Goal: Information Seeking & Learning: Learn about a topic

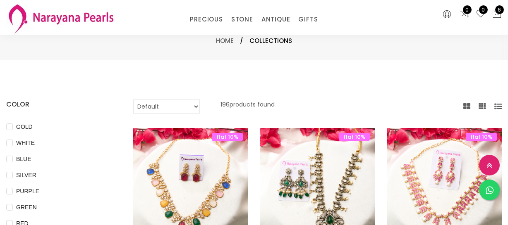
select select "INR"
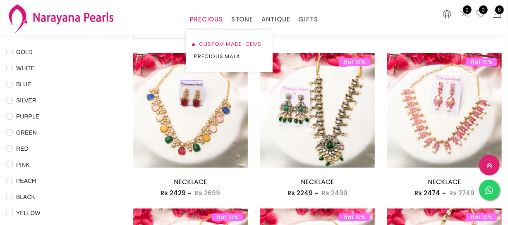
click at [208, 40] on link "CUSTOM MADE-GEMS" at bounding box center [229, 44] width 70 height 12
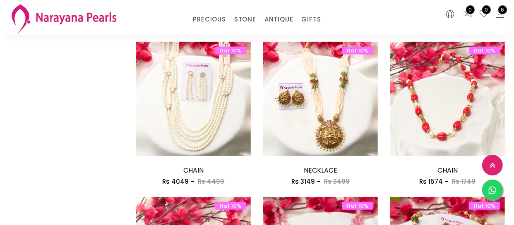
scroll to position [564, 0]
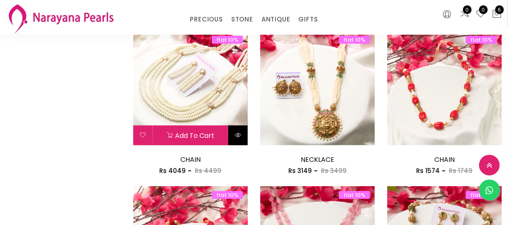
click at [241, 140] on button at bounding box center [237, 136] width 19 height 20
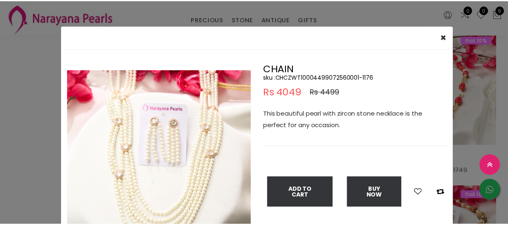
scroll to position [37, 0]
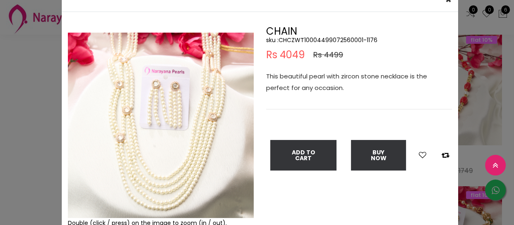
click at [25, 74] on div "× Close Double (click / press) on the image to zoom (in / out). CHAIN sku : CHC…" at bounding box center [257, 112] width 514 height 225
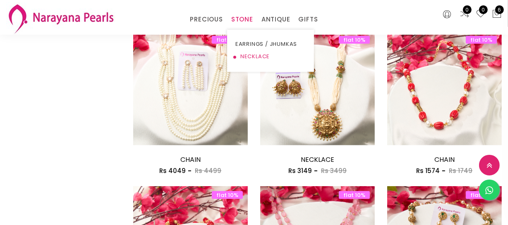
click at [248, 55] on link "NECKLACE" at bounding box center [270, 56] width 70 height 12
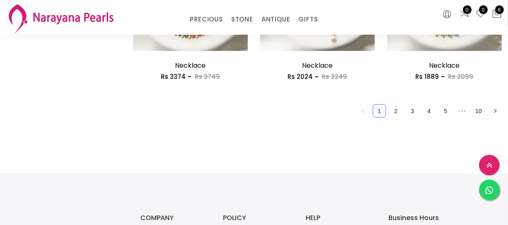
scroll to position [1128, 0]
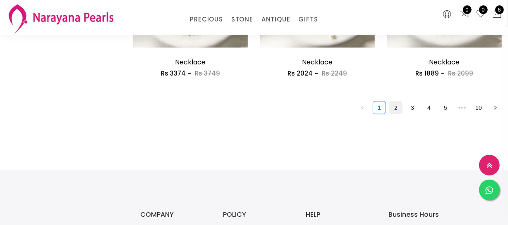
click at [393, 106] on link "2" at bounding box center [396, 108] width 12 height 12
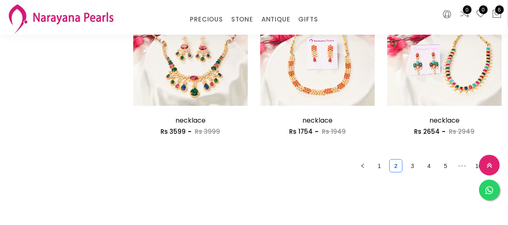
scroll to position [1091, 0]
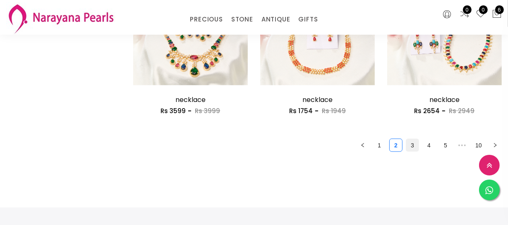
click at [410, 143] on link "3" at bounding box center [412, 145] width 12 height 12
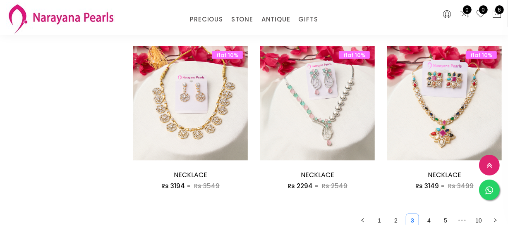
scroll to position [1128, 0]
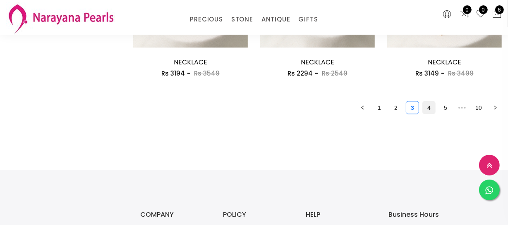
click at [423, 110] on link "4" at bounding box center [429, 108] width 12 height 12
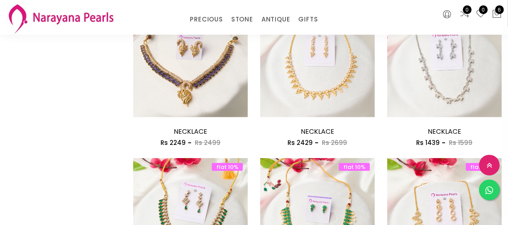
scroll to position [451, 0]
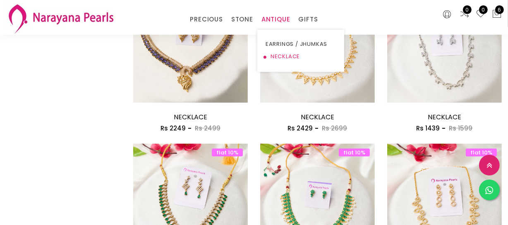
click at [279, 57] on link "NECKLACE" at bounding box center [301, 56] width 70 height 12
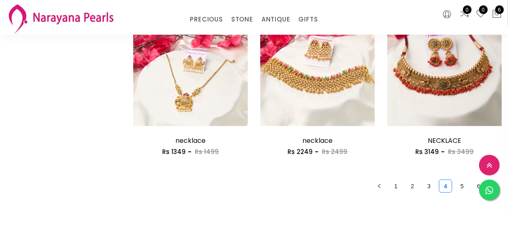
scroll to position [1053, 0]
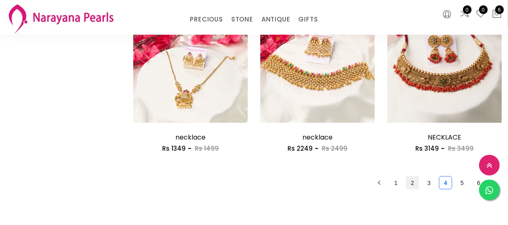
click at [414, 181] on link "2" at bounding box center [412, 183] width 12 height 12
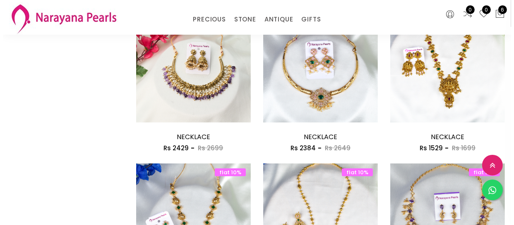
scroll to position [752, 0]
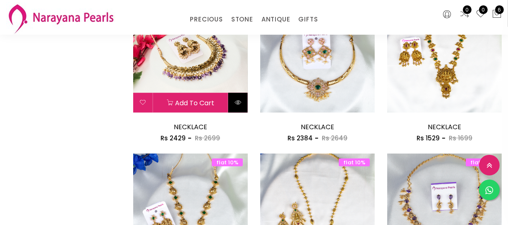
click at [241, 108] on button at bounding box center [237, 103] width 19 height 20
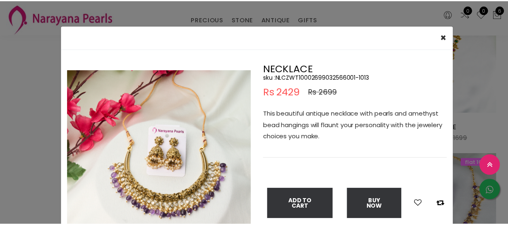
scroll to position [37, 0]
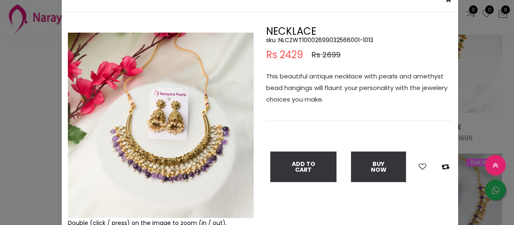
click at [31, 94] on div "× Close Double (click / press) on the image to zoom (in / out). NECKLACE sku : …" at bounding box center [257, 112] width 514 height 225
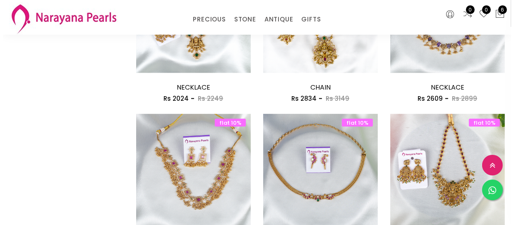
scroll to position [902, 0]
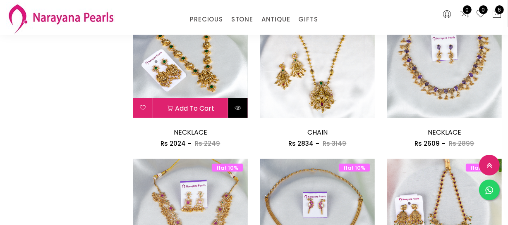
click at [234, 107] on button at bounding box center [237, 108] width 19 height 20
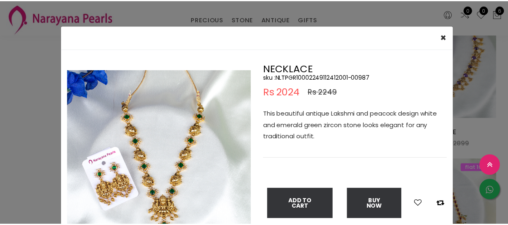
scroll to position [37, 0]
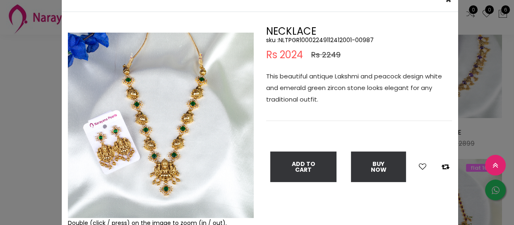
click at [0, 151] on div "× Close Double (click / press) on the image to zoom (in / out). NECKLACE sku : …" at bounding box center [257, 112] width 514 height 225
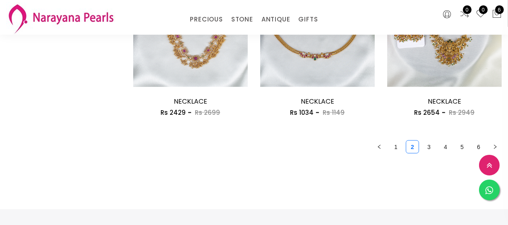
scroll to position [1091, 0]
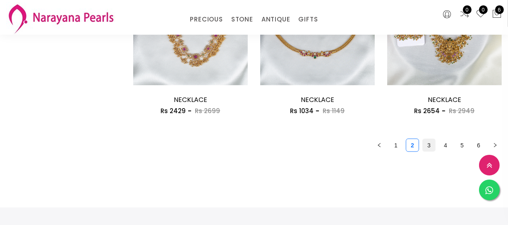
click at [427, 146] on link "3" at bounding box center [429, 145] width 12 height 12
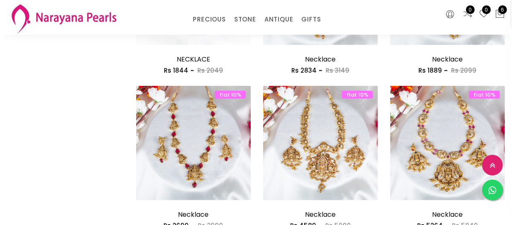
scroll to position [526, 0]
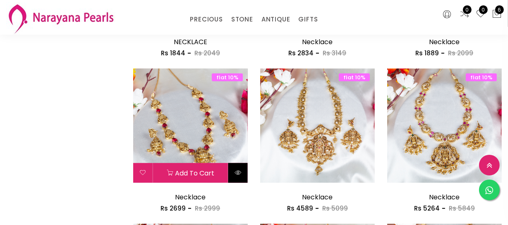
click at [240, 172] on icon at bounding box center [238, 173] width 7 height 7
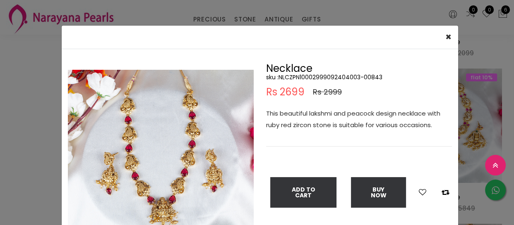
scroll to position [37, 0]
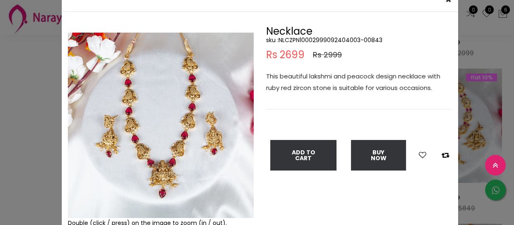
click at [33, 72] on div "× Close Double (click / press) on the image to zoom (in / out). Necklace sku : …" at bounding box center [257, 112] width 514 height 225
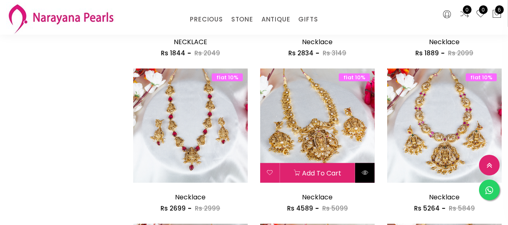
click at [364, 172] on icon at bounding box center [365, 173] width 7 height 7
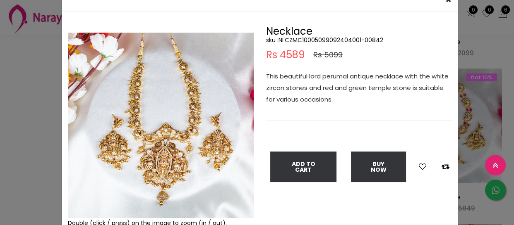
click at [24, 101] on div "× Close Double (click / press) on the image to zoom (in / out). Necklace sku : …" at bounding box center [257, 112] width 514 height 225
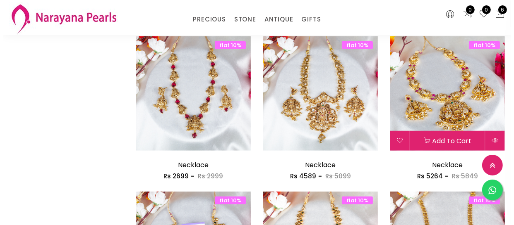
scroll to position [602, 0]
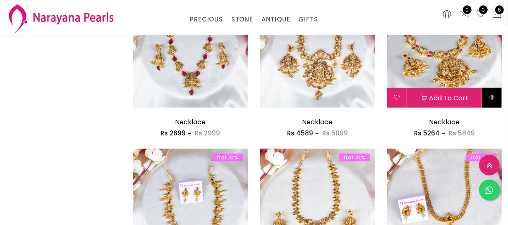
click at [489, 99] on icon at bounding box center [492, 97] width 7 height 7
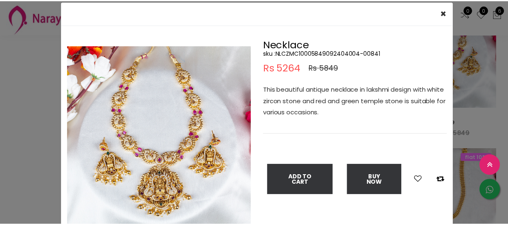
scroll to position [37, 0]
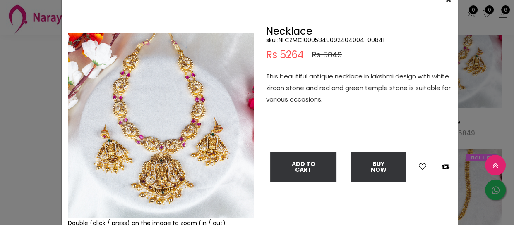
click at [29, 111] on div "× Close Double (click / press) on the image to zoom (in / out). Necklace sku : …" at bounding box center [257, 112] width 514 height 225
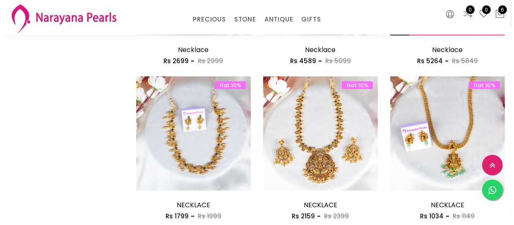
scroll to position [677, 0]
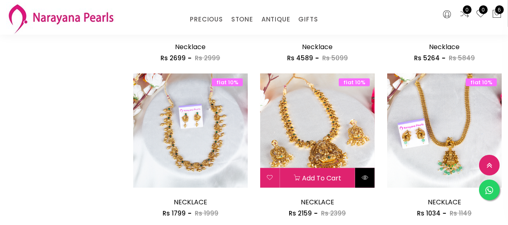
click at [363, 178] on icon at bounding box center [365, 178] width 7 height 7
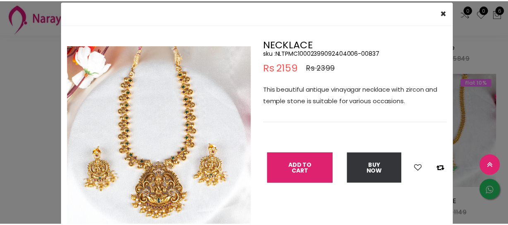
scroll to position [37, 0]
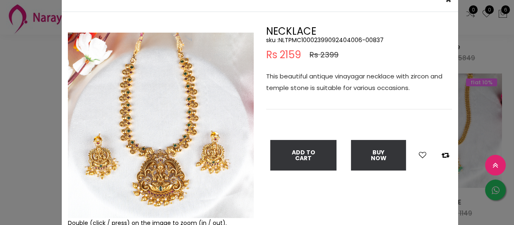
click at [0, 105] on div "× Close Double (click / press) on the image to zoom (in / out). NECKLACE sku : …" at bounding box center [257, 112] width 514 height 225
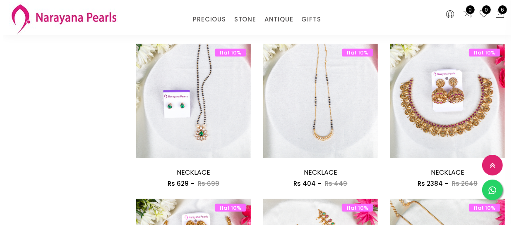
scroll to position [978, 0]
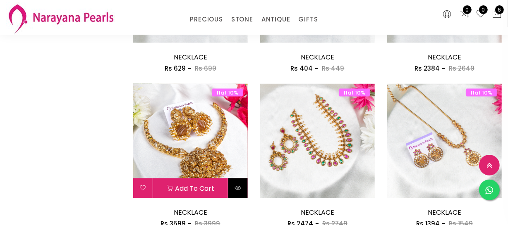
click at [240, 192] on button at bounding box center [237, 189] width 19 height 20
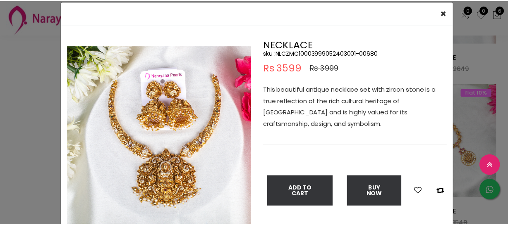
scroll to position [37, 0]
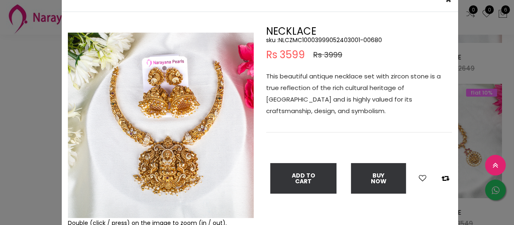
click at [0, 99] on div "× Close Double (click / press) on the image to zoom (in / out). NECKLACE sku : …" at bounding box center [257, 112] width 514 height 225
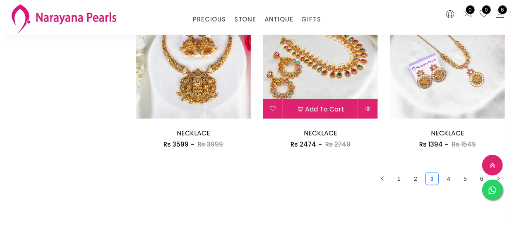
scroll to position [1053, 0]
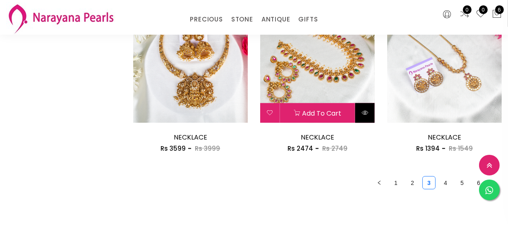
click at [362, 113] on icon at bounding box center [365, 113] width 7 height 7
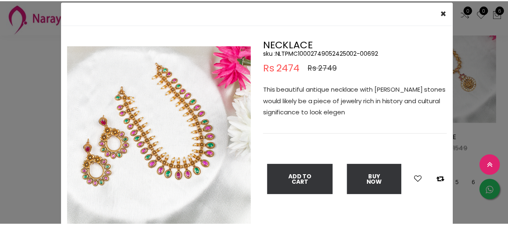
scroll to position [37, 0]
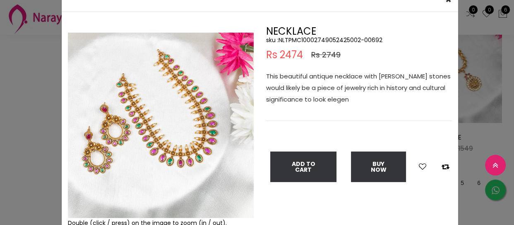
click at [133, 134] on img at bounding box center [161, 126] width 186 height 186
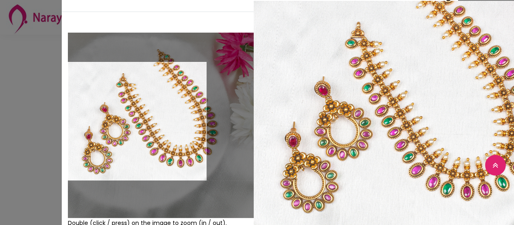
click at [6, 118] on div "× Close Double (click / press) on the image to zoom (in / out). NECKLACE sku : …" at bounding box center [257, 112] width 514 height 225
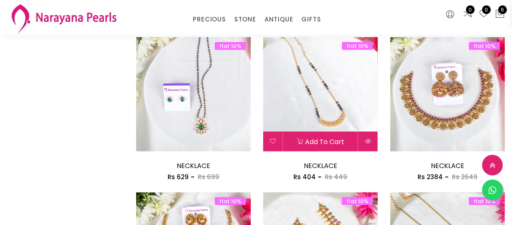
scroll to position [865, 0]
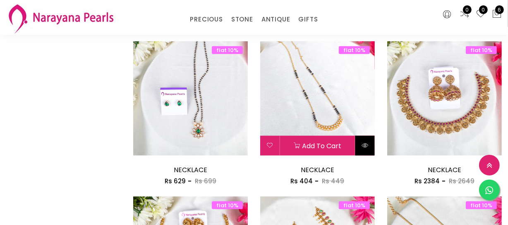
click at [370, 149] on button at bounding box center [364, 146] width 19 height 20
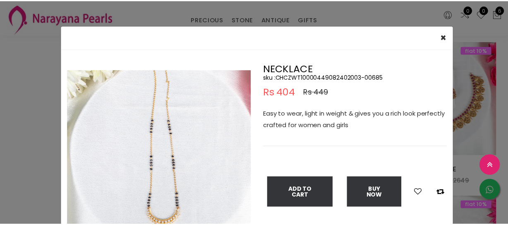
scroll to position [37, 0]
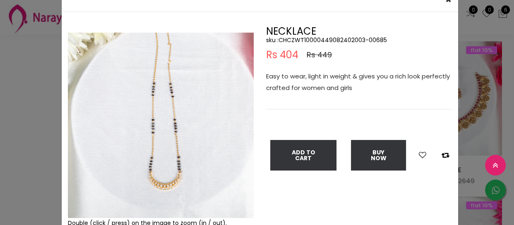
click at [166, 155] on img at bounding box center [161, 126] width 186 height 186
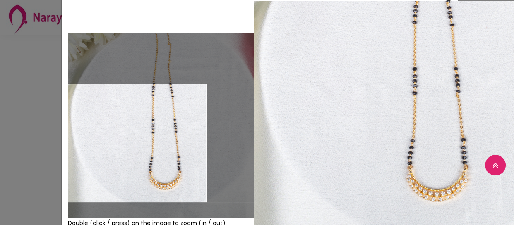
click at [37, 139] on div "× Close Double (click / press) on the image to zoom (in / out). NECKLACE sku : …" at bounding box center [257, 112] width 514 height 225
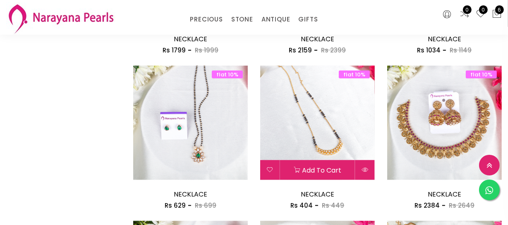
scroll to position [828, 0]
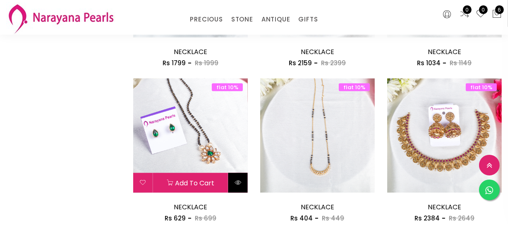
click at [235, 187] on button at bounding box center [237, 183] width 19 height 20
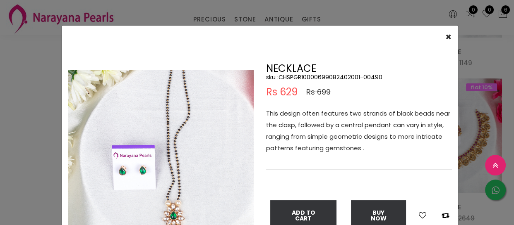
click at [141, 161] on img at bounding box center [161, 163] width 186 height 186
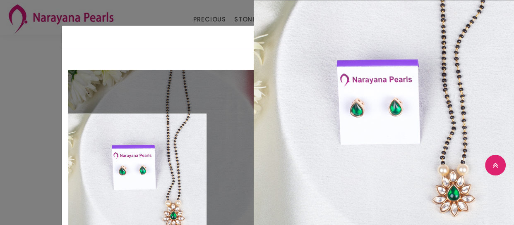
click at [0, 165] on div "× Close Double (click / press) on the image to zoom (in / out). NECKLACE sku : …" at bounding box center [257, 112] width 514 height 225
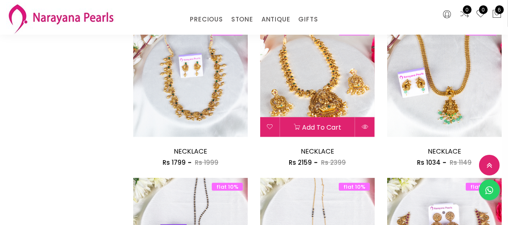
scroll to position [715, 0]
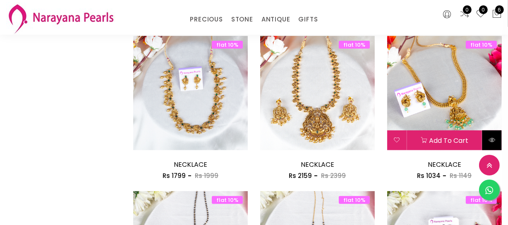
click at [494, 145] on button at bounding box center [491, 141] width 19 height 20
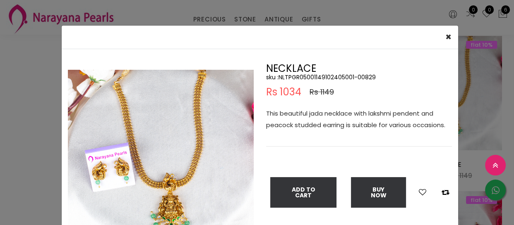
click at [34, 110] on div "× Close Double (click / press) on the image to zoom (in / out). NECKLACE sku : …" at bounding box center [257, 112] width 514 height 225
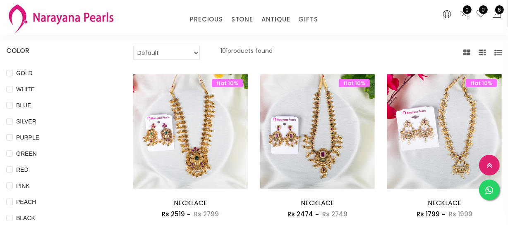
scroll to position [37, 0]
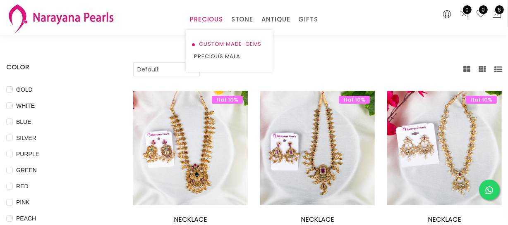
click at [211, 42] on link "CUSTOM MADE-GEMS" at bounding box center [229, 44] width 70 height 12
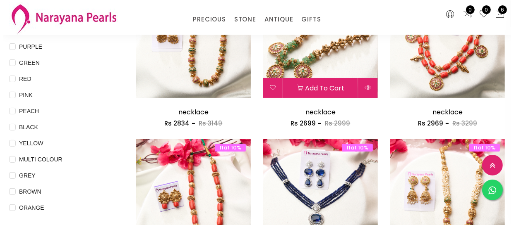
scroll to position [225, 0]
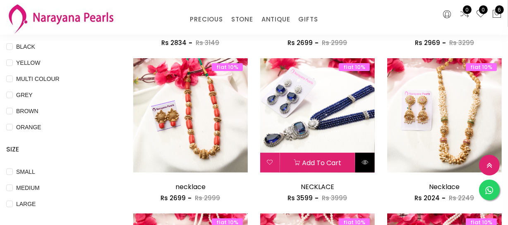
click at [367, 164] on icon at bounding box center [365, 162] width 7 height 7
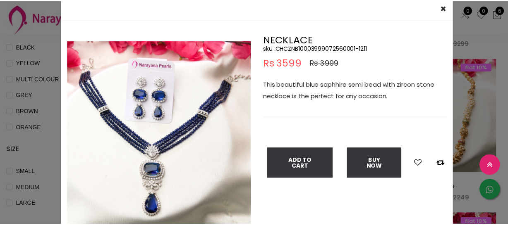
scroll to position [75, 0]
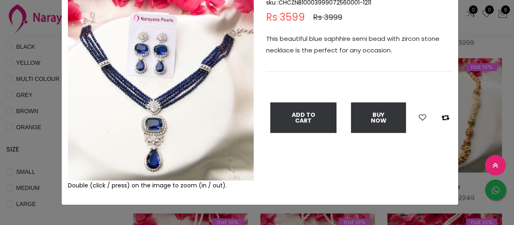
click at [156, 142] on img at bounding box center [161, 88] width 186 height 186
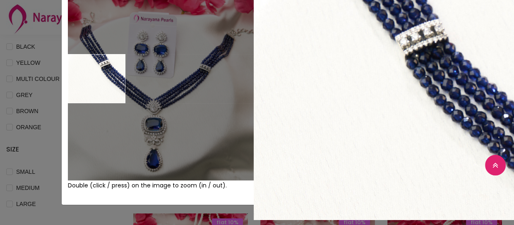
click at [31, 89] on div "× Close Double (click / press) on the image to zoom (in / out). NECKLACE sku : …" at bounding box center [257, 112] width 514 height 225
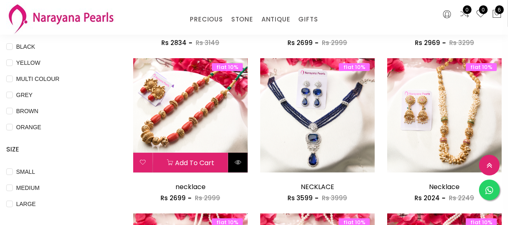
click at [232, 160] on button at bounding box center [237, 163] width 19 height 20
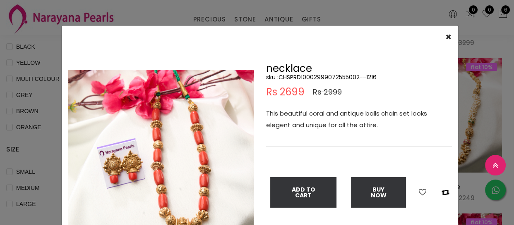
click at [126, 161] on img at bounding box center [161, 163] width 186 height 186
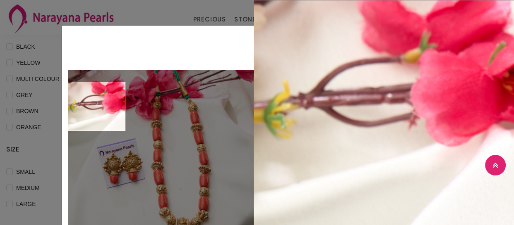
click at [50, 109] on div "× Close Double (click / press) on the image to zoom (in / out). necklace sku : …" at bounding box center [257, 112] width 514 height 225
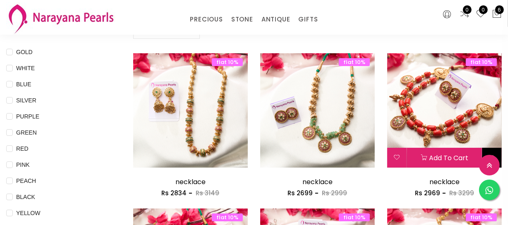
click at [491, 151] on button at bounding box center [491, 158] width 19 height 20
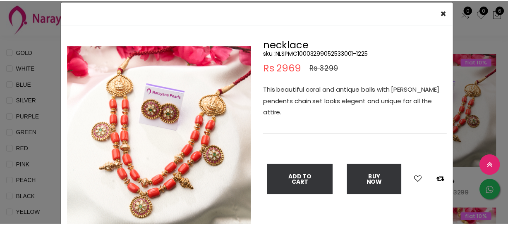
scroll to position [37, 0]
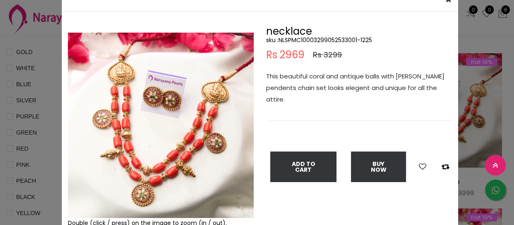
click at [122, 149] on img at bounding box center [161, 126] width 186 height 186
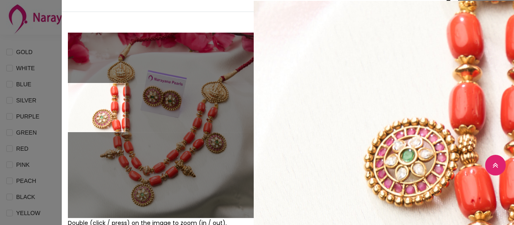
click at [25, 114] on div "× Close Double (click / press) on the image to zoom (in / out). necklace sku : …" at bounding box center [257, 112] width 514 height 225
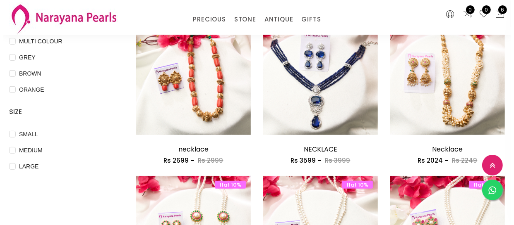
scroll to position [301, 0]
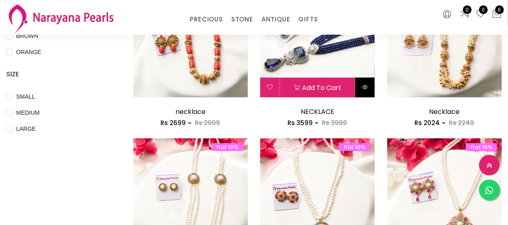
click at [362, 88] on icon at bounding box center [365, 87] width 7 height 7
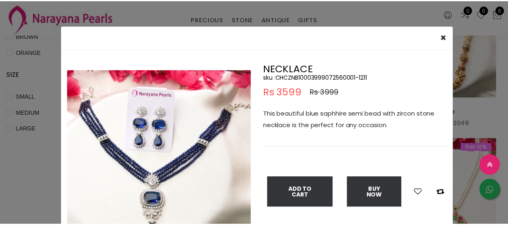
scroll to position [75, 0]
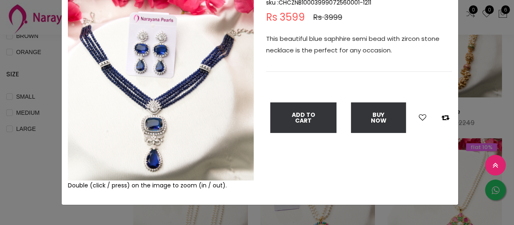
click at [132, 137] on img at bounding box center [161, 88] width 186 height 186
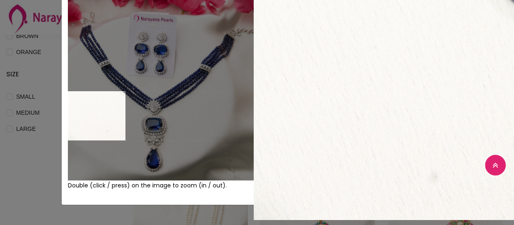
click at [34, 113] on div "× Close Double (click / press) on the image to zoom (in / out). NECKLACE sku : …" at bounding box center [257, 112] width 514 height 225
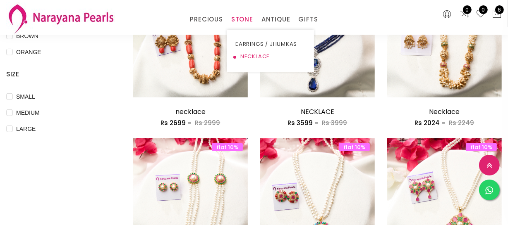
click at [257, 54] on link "NECKLACE" at bounding box center [270, 56] width 70 height 12
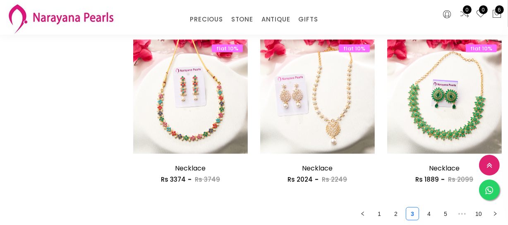
scroll to position [1053, 0]
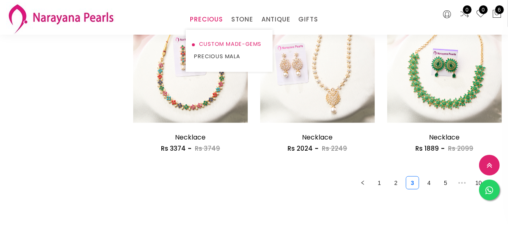
click at [211, 44] on link "CUSTOM MADE-GEMS" at bounding box center [229, 44] width 70 height 12
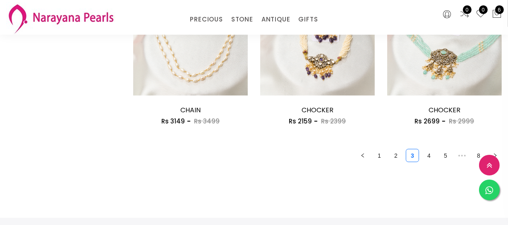
scroll to position [1128, 0]
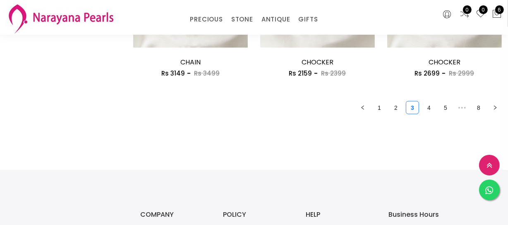
click at [396, 108] on link "2" at bounding box center [396, 108] width 12 height 12
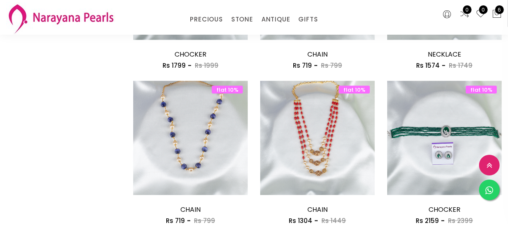
scroll to position [1053, 0]
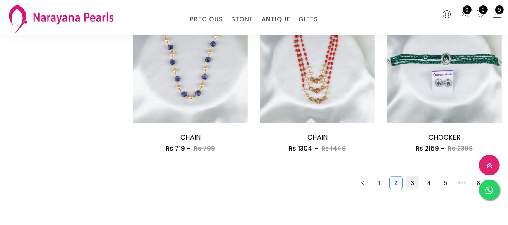
click at [412, 185] on link "3" at bounding box center [412, 183] width 12 height 12
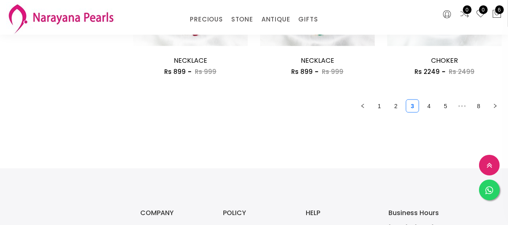
scroll to position [1128, 0]
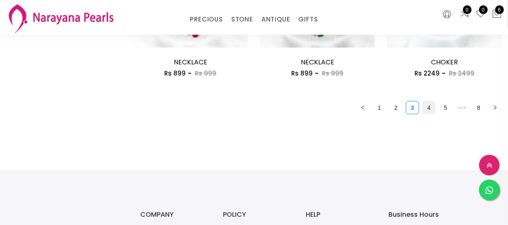
click at [430, 106] on link "4" at bounding box center [429, 108] width 12 height 12
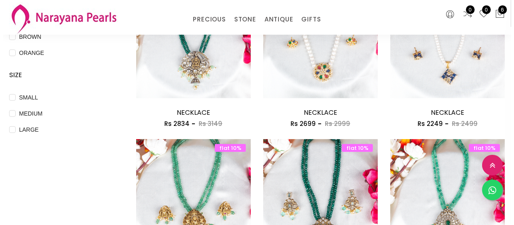
scroll to position [301, 0]
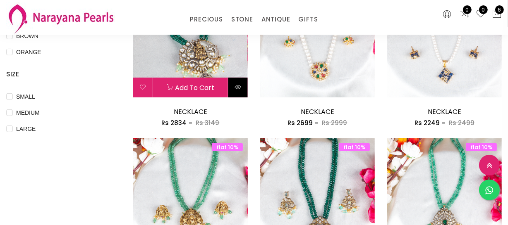
click at [238, 91] on button at bounding box center [237, 88] width 19 height 20
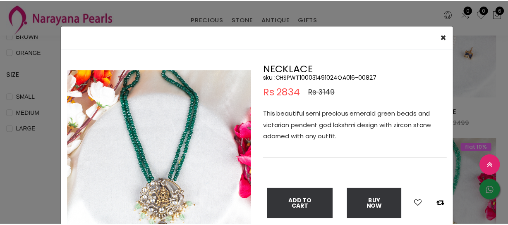
scroll to position [37, 0]
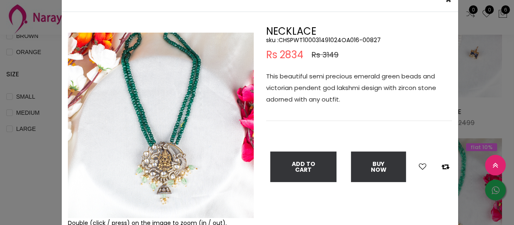
click at [34, 137] on div "× Close Double (click / press) on the image to zoom (in / out). NECKLACE sku : …" at bounding box center [257, 112] width 514 height 225
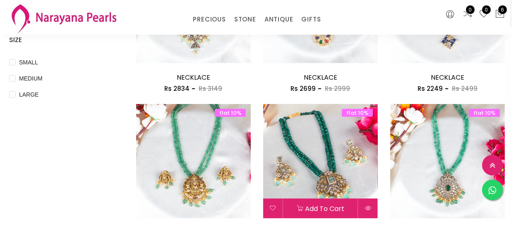
scroll to position [376, 0]
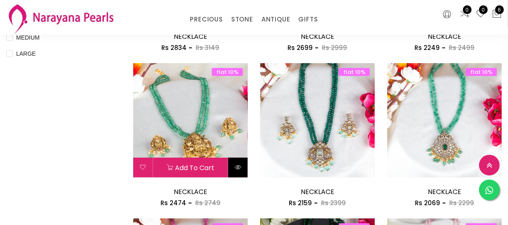
click at [245, 172] on button at bounding box center [237, 168] width 19 height 20
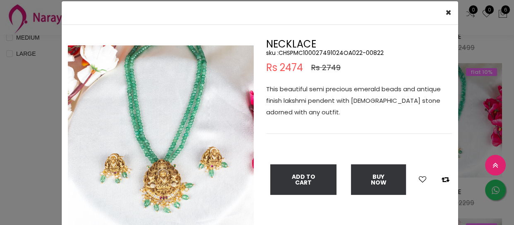
scroll to position [37, 0]
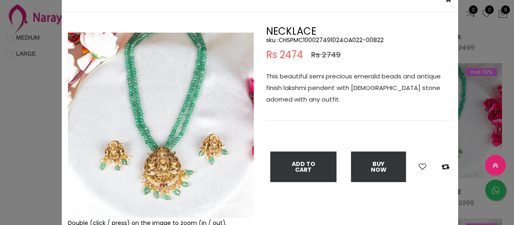
drag, startPoint x: 25, startPoint y: 154, endPoint x: 268, endPoint y: 134, distance: 243.2
click at [26, 153] on div "× Close Double (click / press) on the image to zoom (in / out). NECKLACE sku : …" at bounding box center [257, 112] width 514 height 225
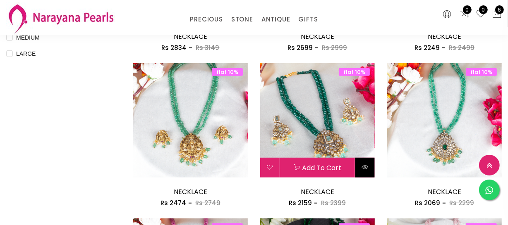
click at [367, 171] on icon at bounding box center [365, 167] width 7 height 7
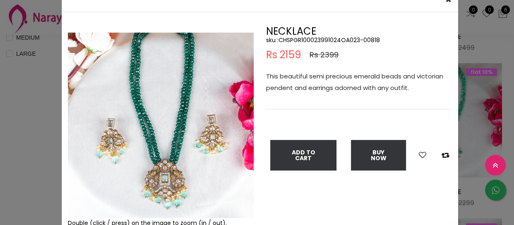
click at [23, 82] on div "× Close Double (click / press) on the image to zoom (in / out). NECKLACE sku : …" at bounding box center [257, 112] width 514 height 225
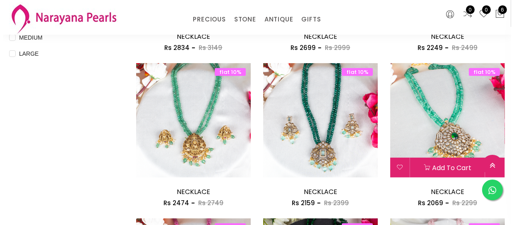
scroll to position [414, 0]
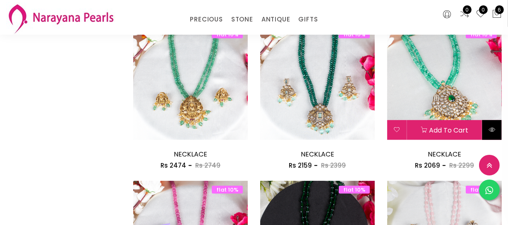
click at [489, 128] on icon at bounding box center [492, 130] width 7 height 7
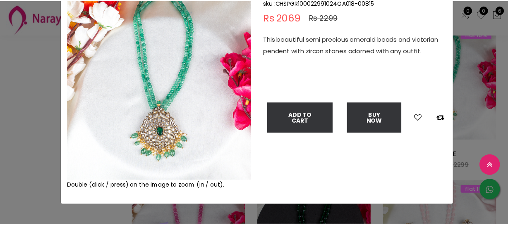
scroll to position [37, 0]
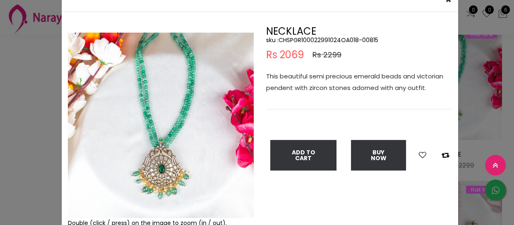
click at [23, 77] on div "× Close Double (click / press) on the image to zoom (in / out). NECKLACE sku : …" at bounding box center [257, 112] width 514 height 225
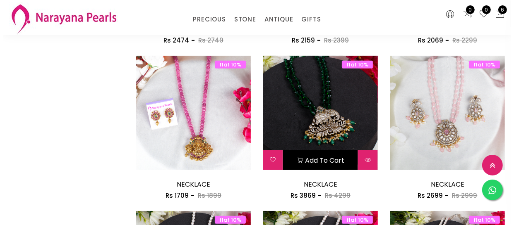
scroll to position [564, 0]
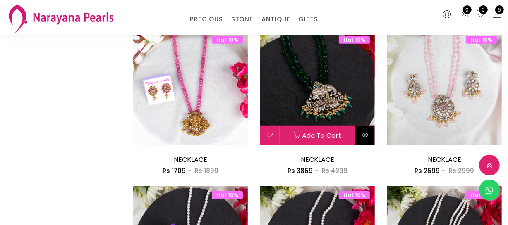
click at [362, 137] on icon at bounding box center [365, 135] width 7 height 7
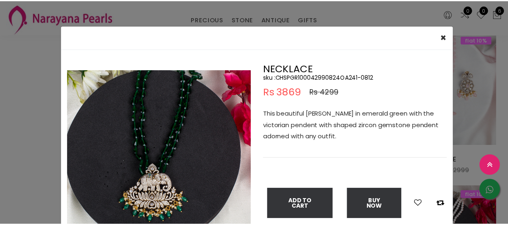
scroll to position [37, 0]
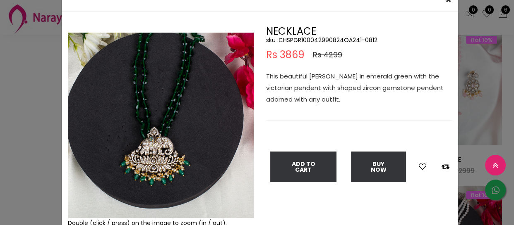
click at [33, 103] on div "× Close Double (click / press) on the image to zoom (in / out). NECKLACE sku : …" at bounding box center [257, 112] width 514 height 225
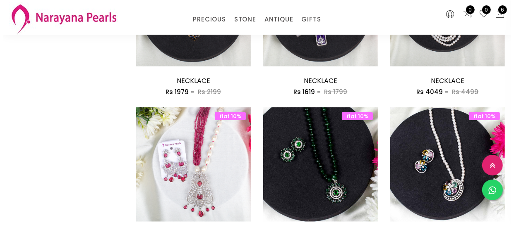
scroll to position [865, 0]
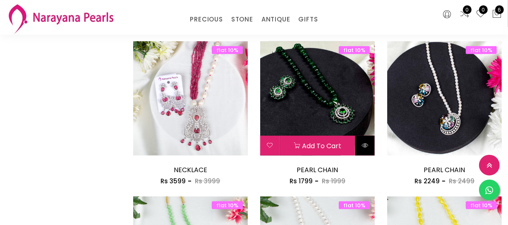
click at [365, 145] on icon at bounding box center [365, 145] width 7 height 7
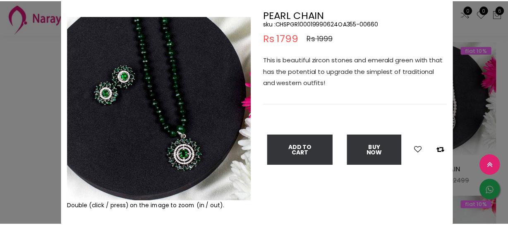
scroll to position [37, 0]
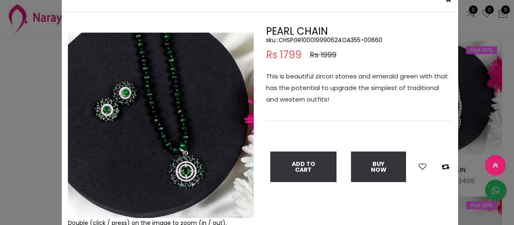
click at [9, 117] on div "× Close Double (click / press) on the image to zoom (in / out). PEARL CHAIN sku…" at bounding box center [257, 112] width 514 height 225
